Goal: Navigation & Orientation: Find specific page/section

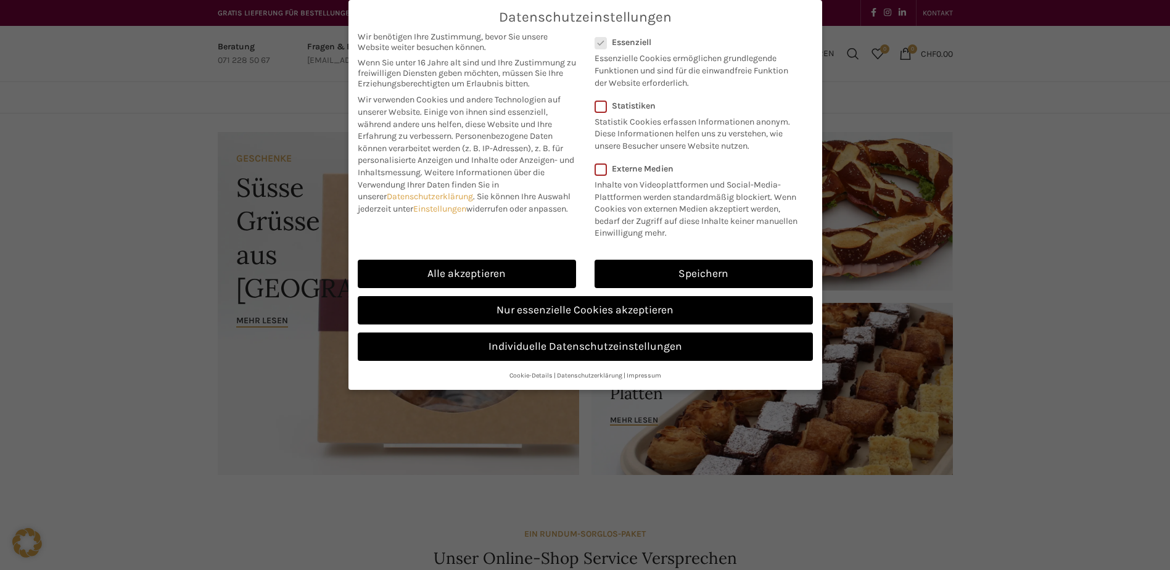
click at [142, 191] on div "Datenschutzeinstellungen Wir benötigen Ihre Zustimmung, bevor Sie unsere Websit…" at bounding box center [585, 285] width 1170 height 570
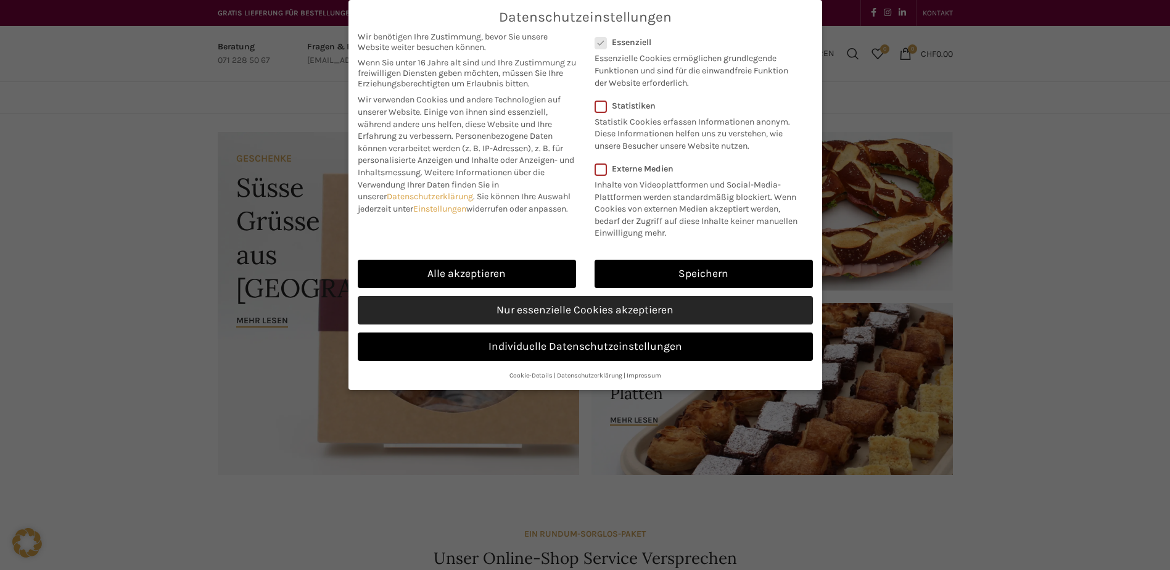
click at [461, 313] on link "Nur essenzielle Cookies akzeptieren" at bounding box center [585, 310] width 455 height 28
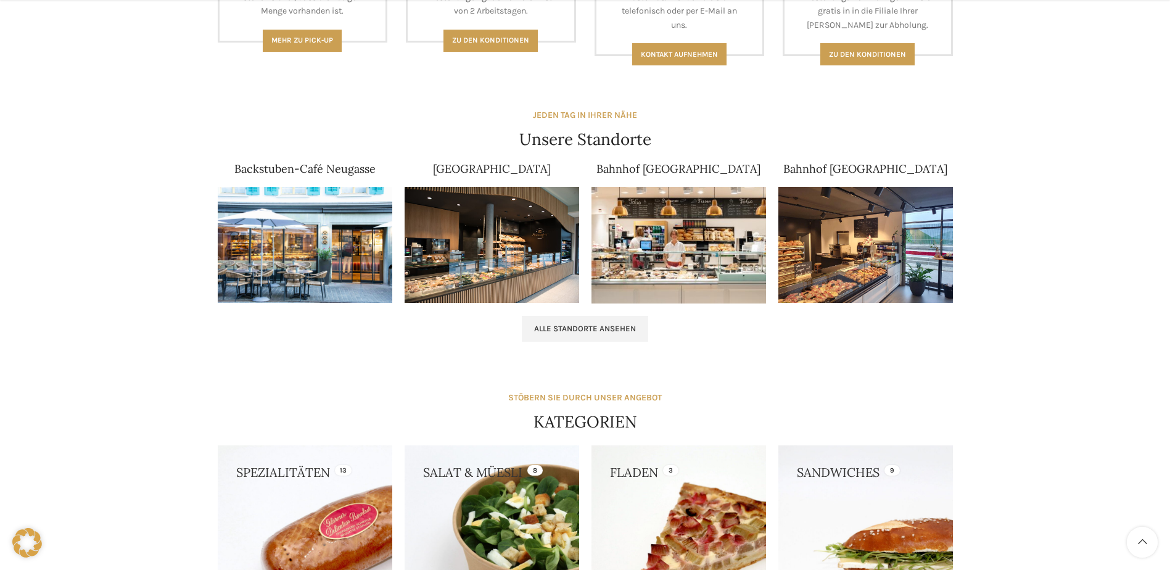
scroll to position [740, 0]
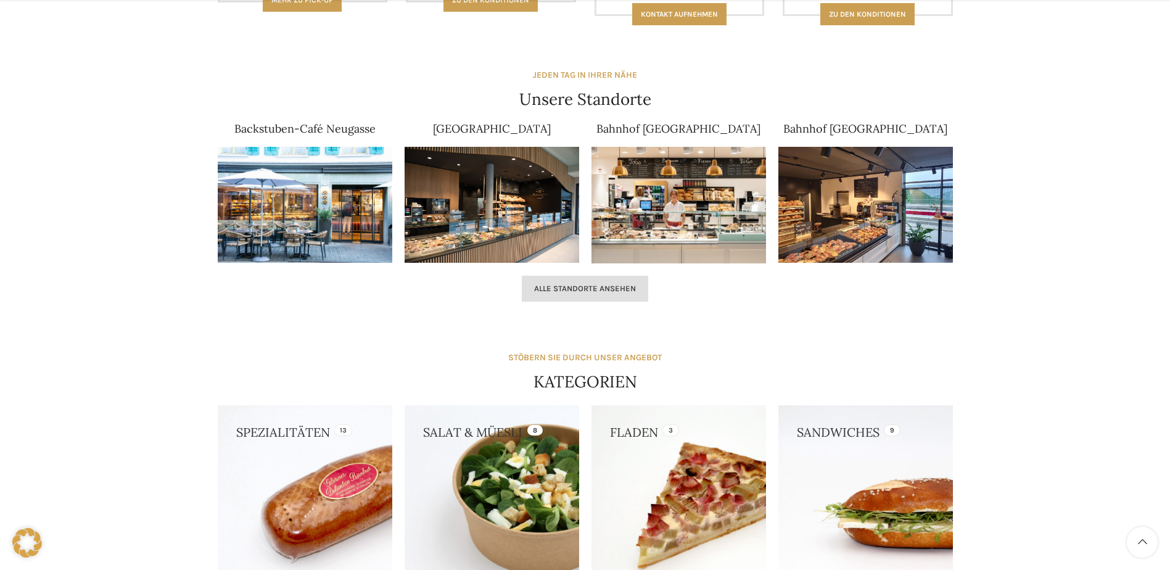
click at [585, 293] on link "Alle Standorte ansehen" at bounding box center [585, 289] width 126 height 26
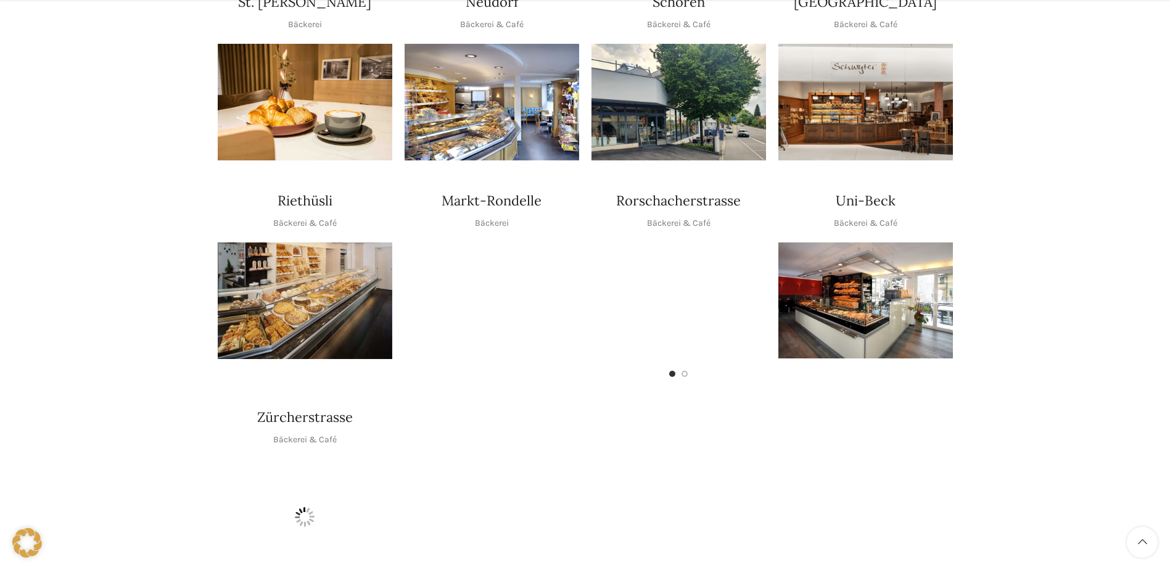
scroll to position [555, 0]
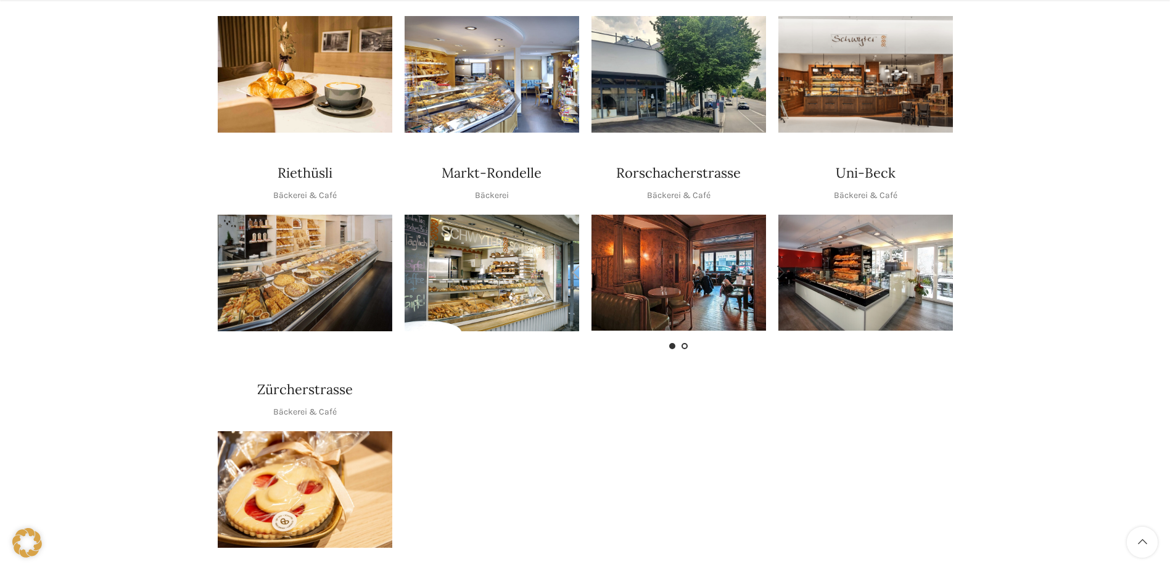
click at [686, 343] on span "Go to slide 2" at bounding box center [684, 346] width 6 height 6
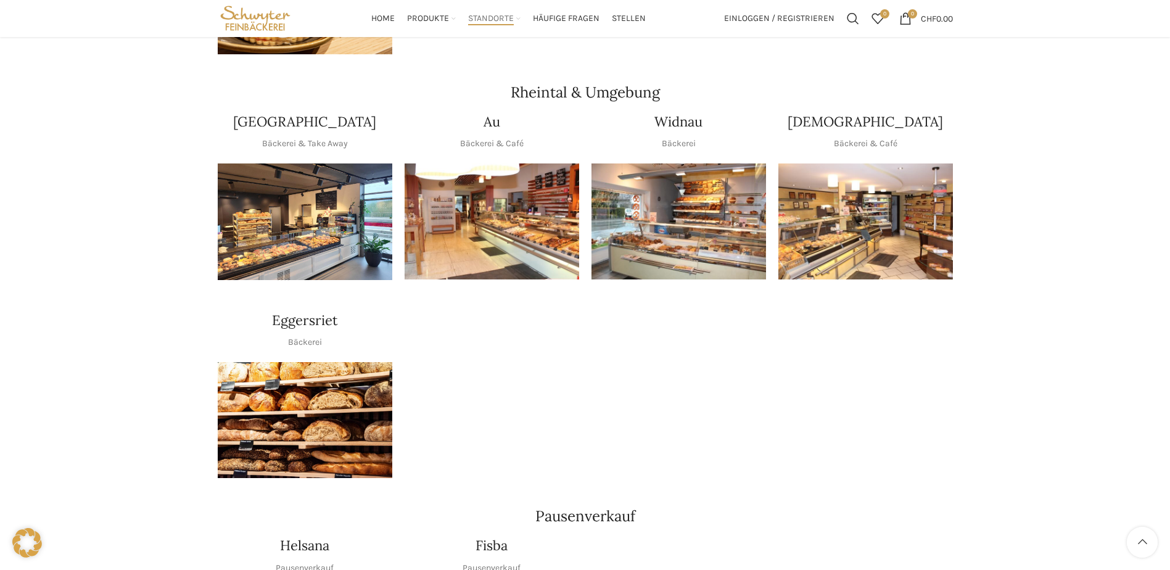
scroll to position [617, 0]
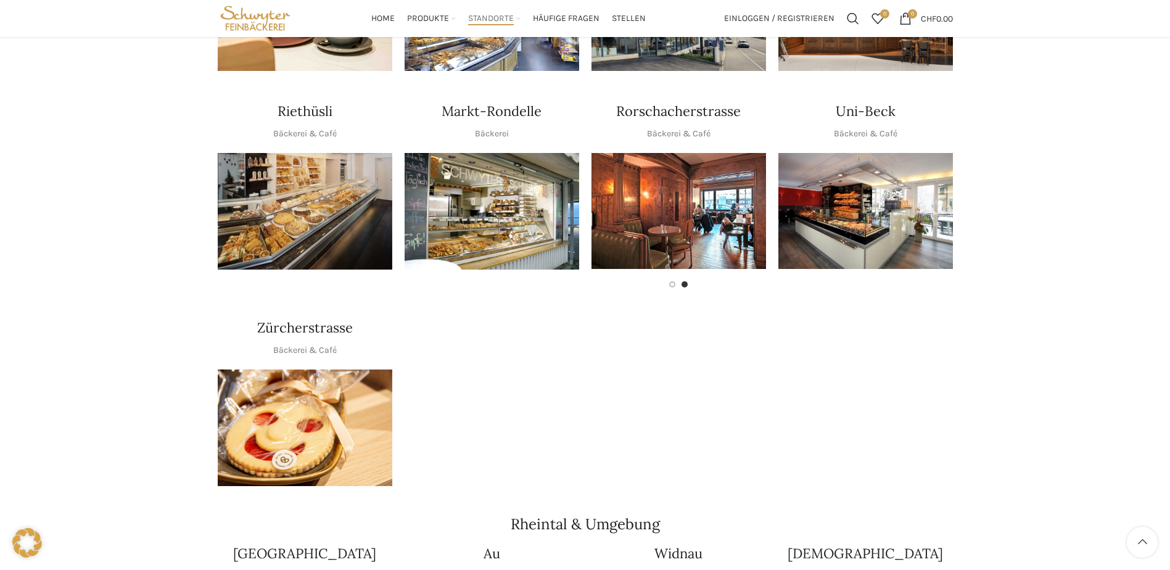
click at [864, 215] on img "1 / 1" at bounding box center [865, 211] width 174 height 116
